Goal: Check status: Check status

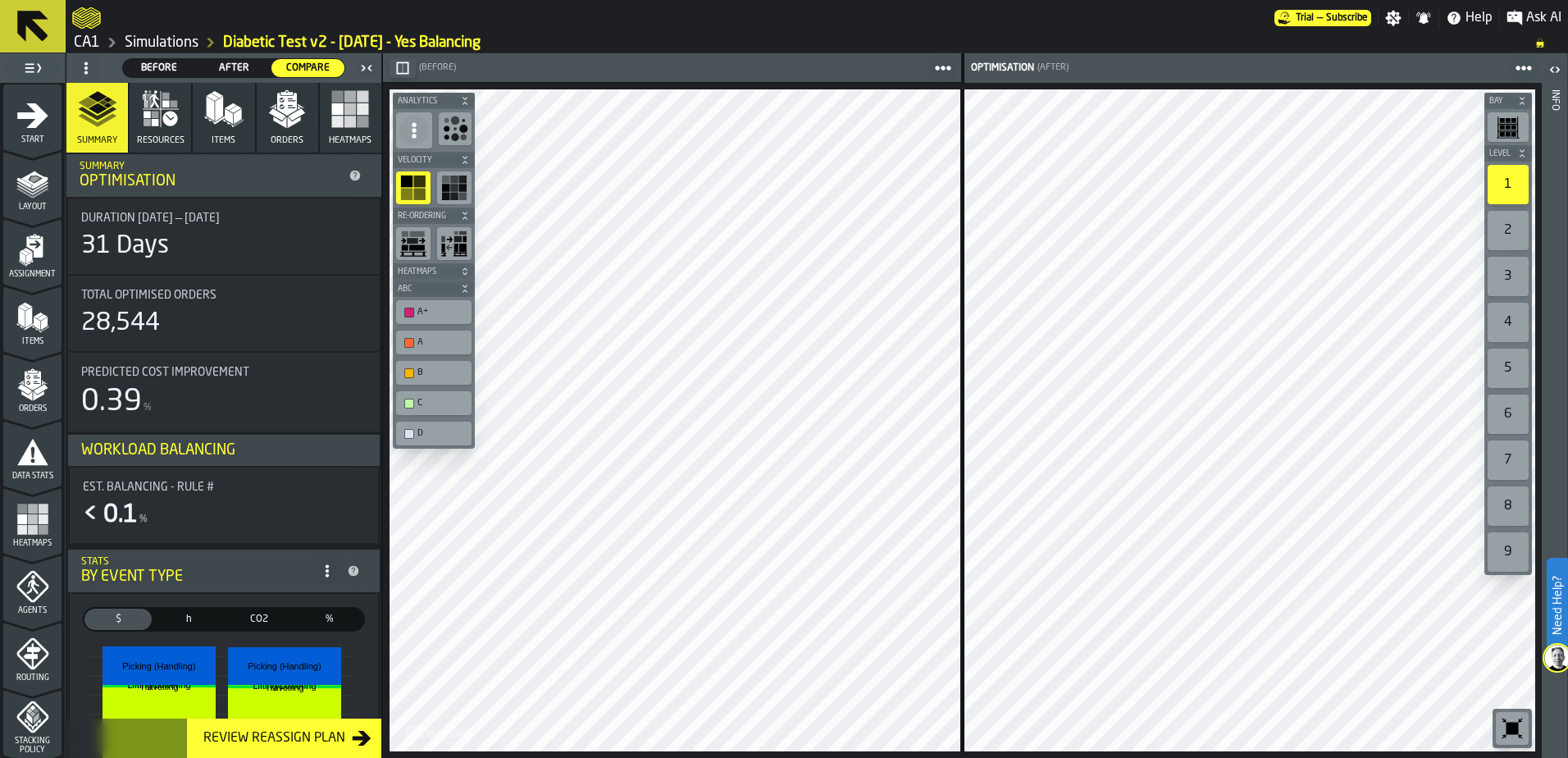
scroll to position [278, 0]
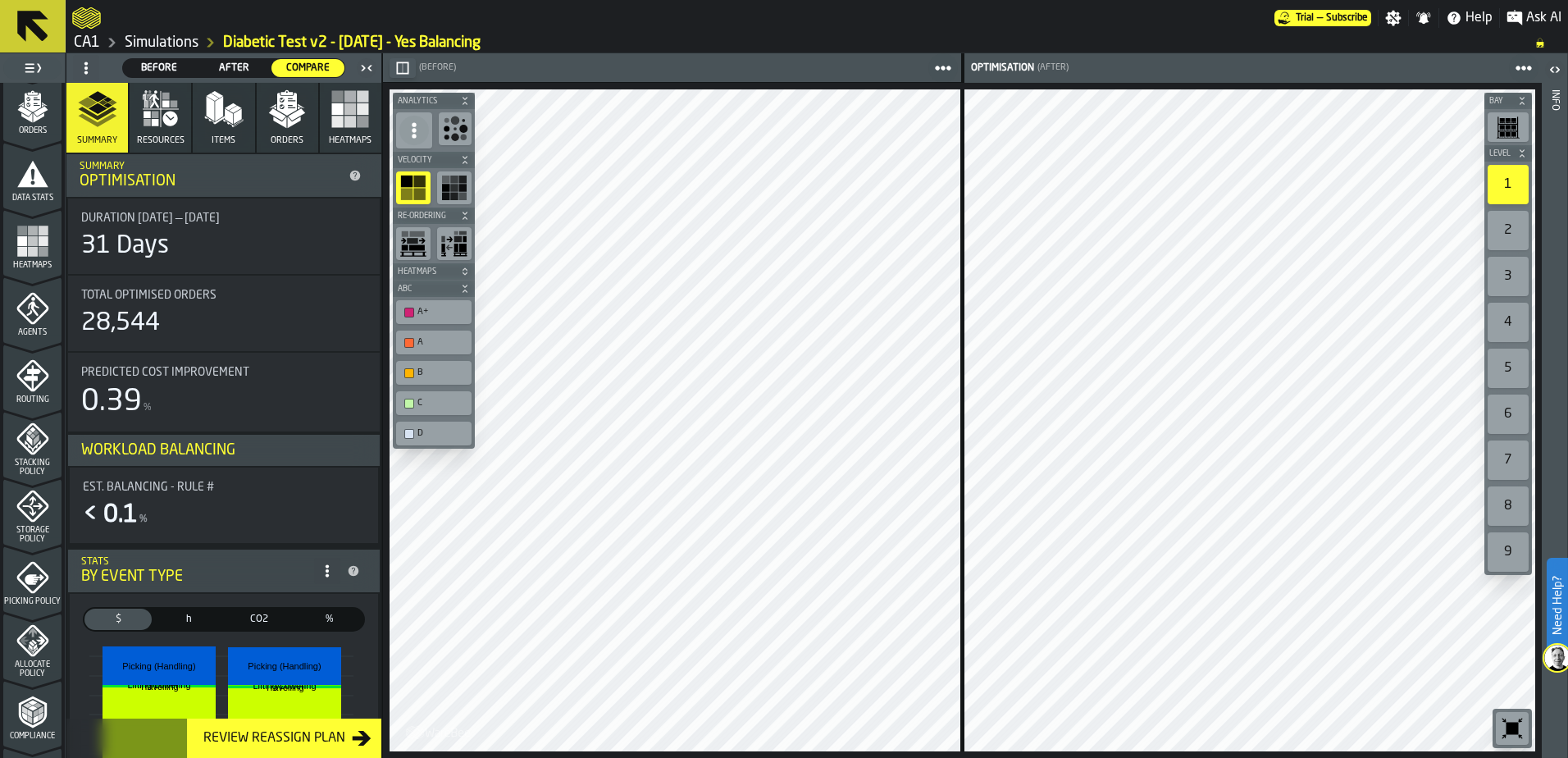
click at [699, 671] on div "Bay Level 1 2 3 4 5 6 7 8 9 M A K I N G W A R E H O U S E S M O R E EF F I C I …" at bounding box center [962, 419] width 1159 height 674
click at [187, 33] on link "Simulations" at bounding box center [162, 42] width 74 height 18
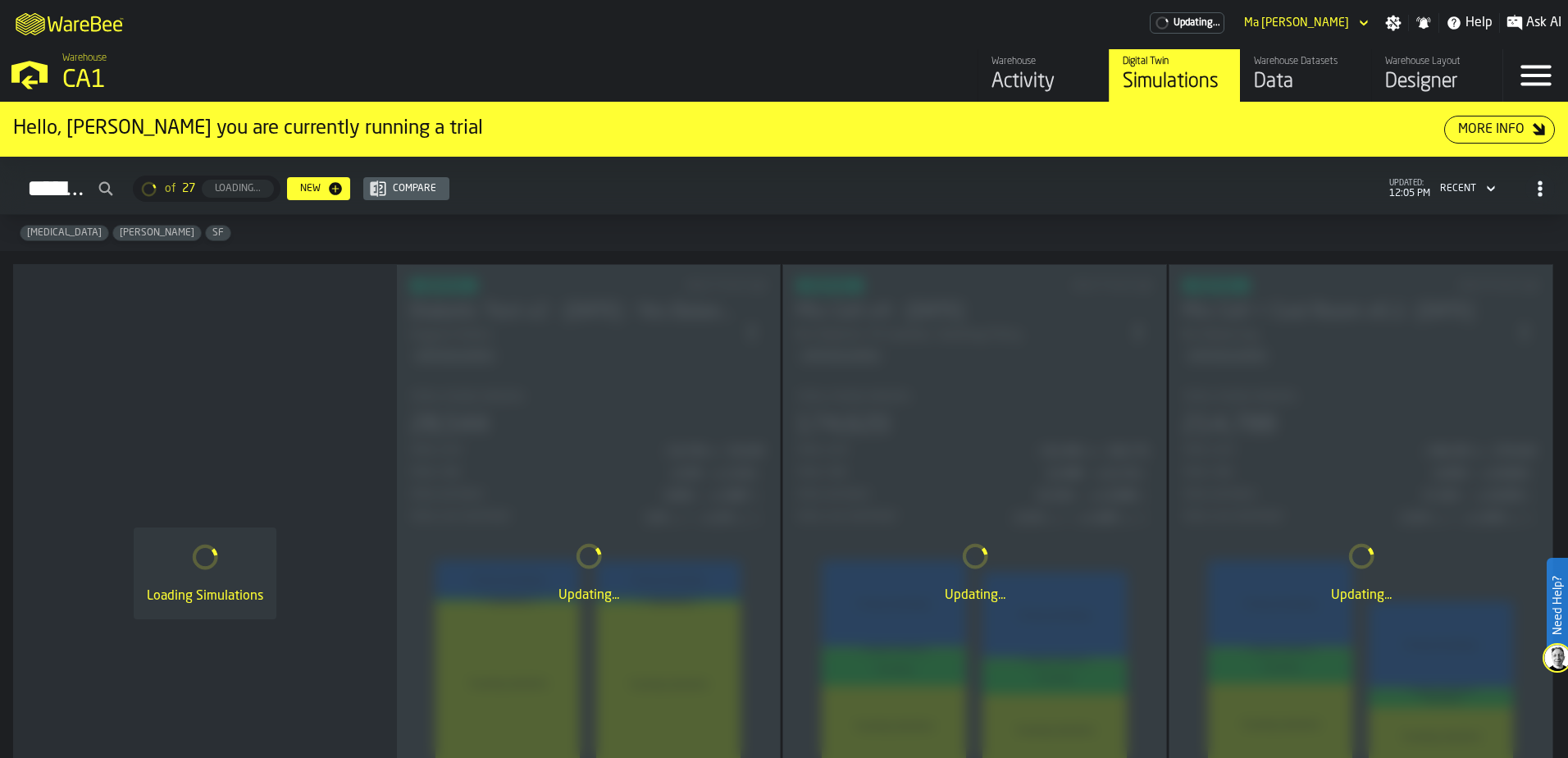
drag, startPoint x: 710, startPoint y: 603, endPoint x: 1044, endPoint y: 464, distance: 361.8
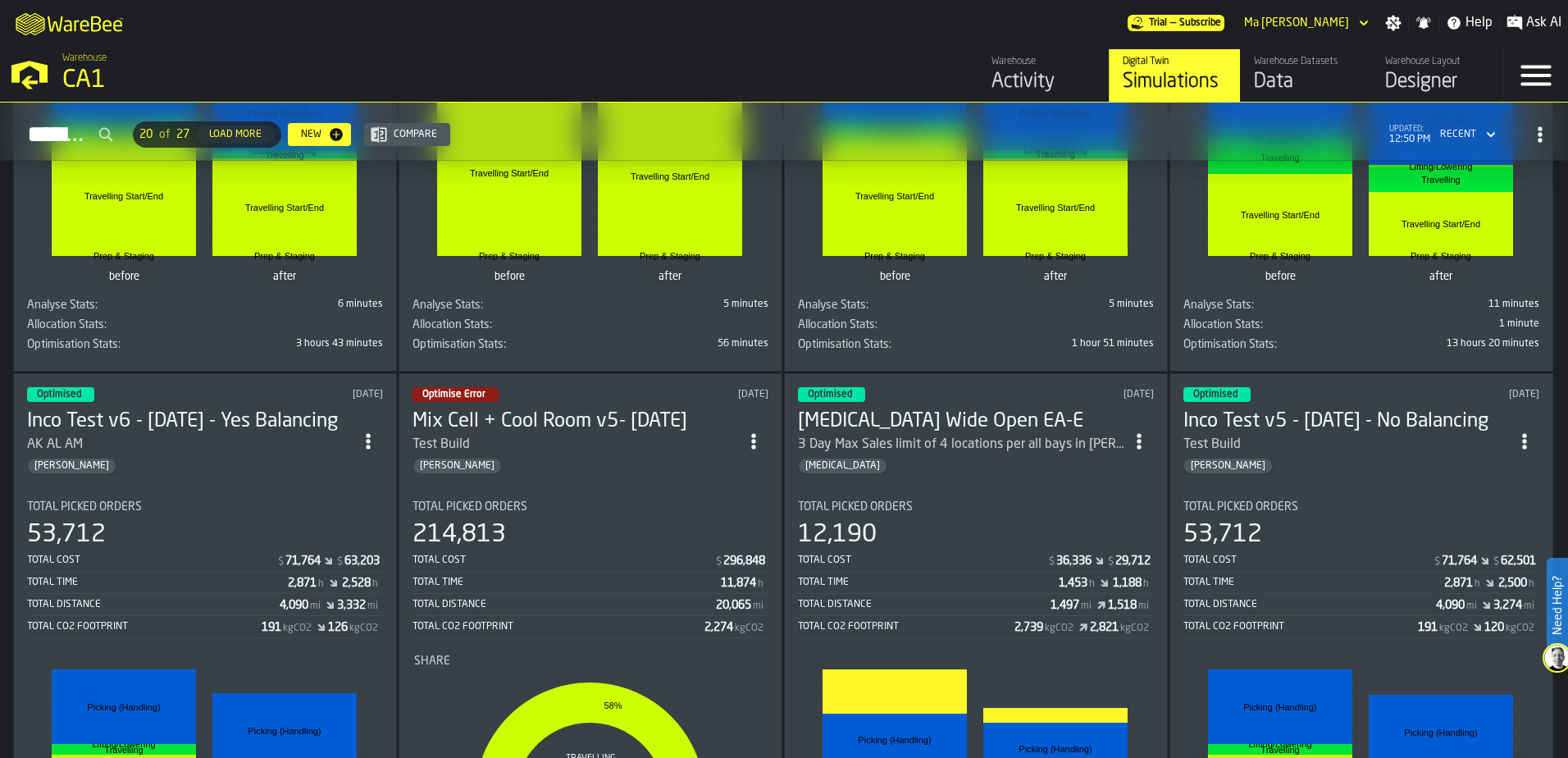
scroll to position [1127, 0]
click at [206, 543] on div "53,712" at bounding box center [205, 535] width 356 height 30
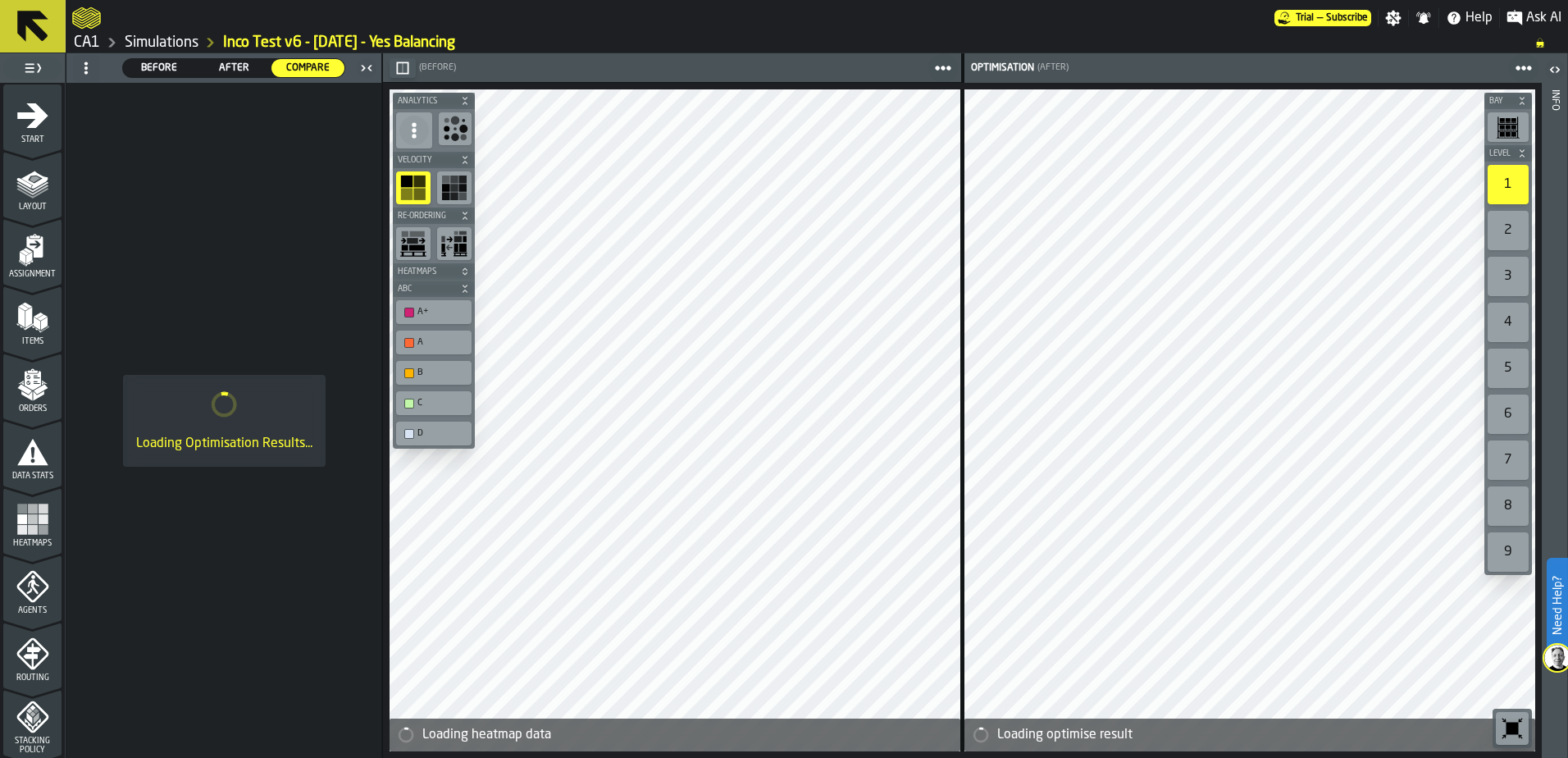
scroll to position [537, 0]
